Goal: Information Seeking & Learning: Learn about a topic

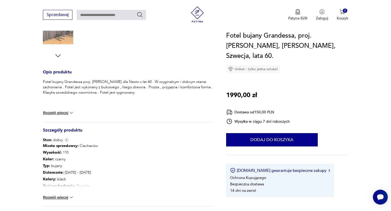
scroll to position [187, 0]
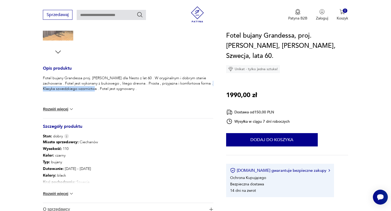
drag, startPoint x: 96, startPoint y: 89, endPoint x: 42, endPoint y: 88, distance: 54.1
click at [42, 88] on section "Opis produktu Fotel bujany Grandessa proj. [PERSON_NAME] dla Nesto z lat 60 . W…" at bounding box center [195, 71] width 391 height 340
copy p "Klasyka szwedzkiego wzornictwa"
